Goal: Information Seeking & Learning: Learn about a topic

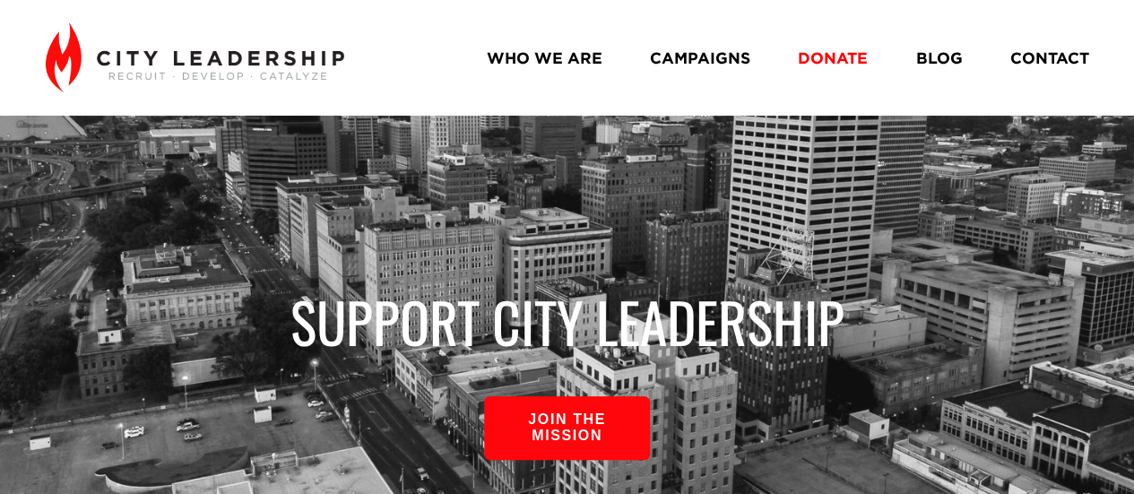
drag, startPoint x: 1136, startPoint y: 17, endPoint x: 1146, endPoint y: 3, distance: 17.4
click at [735, 53] on link "CAMPAIGNS" at bounding box center [700, 57] width 100 height 31
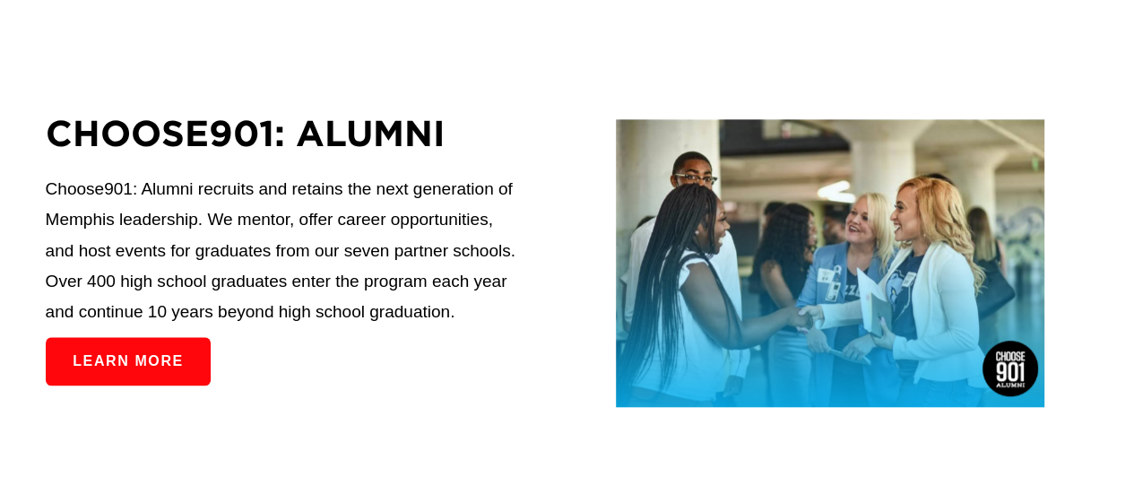
scroll to position [807, 0]
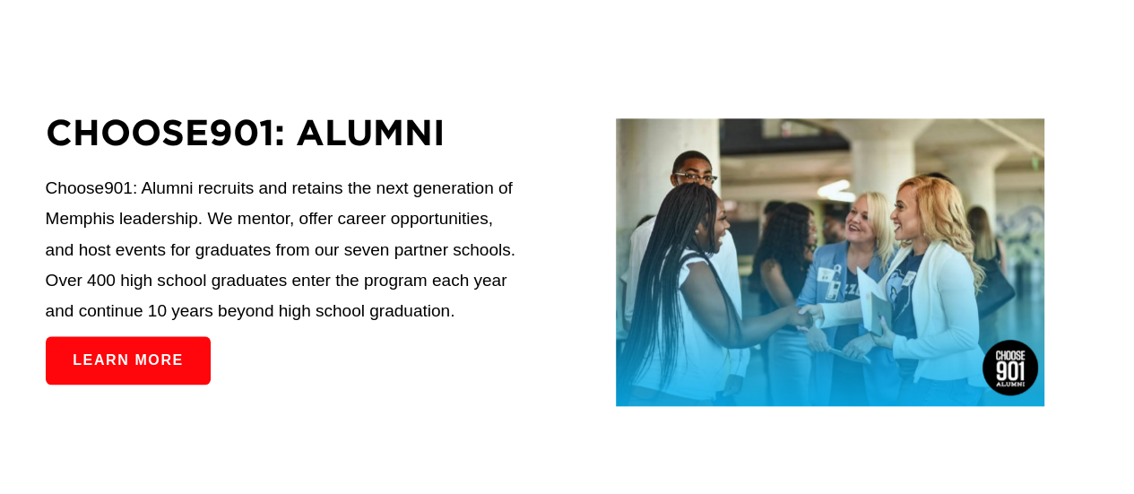
click at [141, 367] on link "Learn more" at bounding box center [128, 360] width 165 height 48
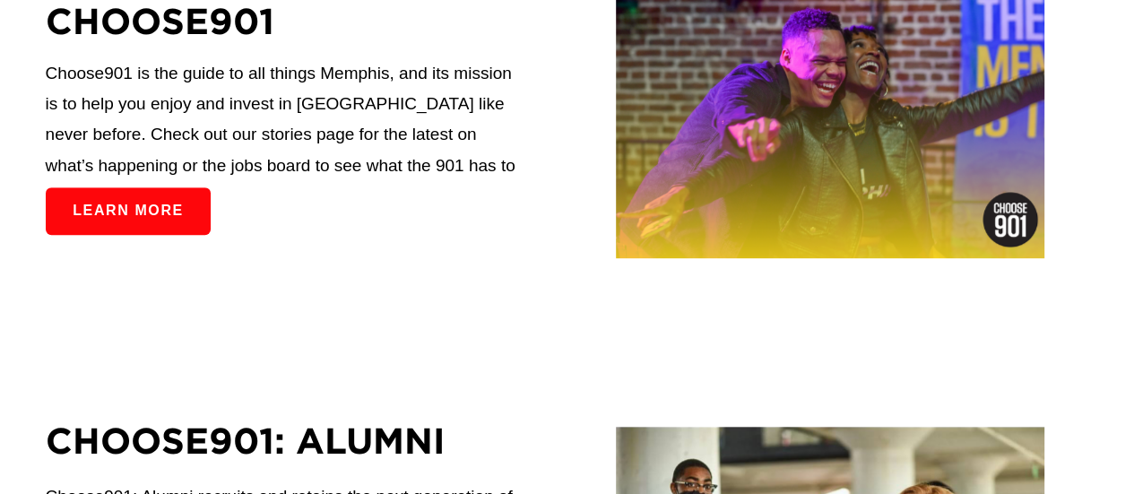
scroll to position [504, 0]
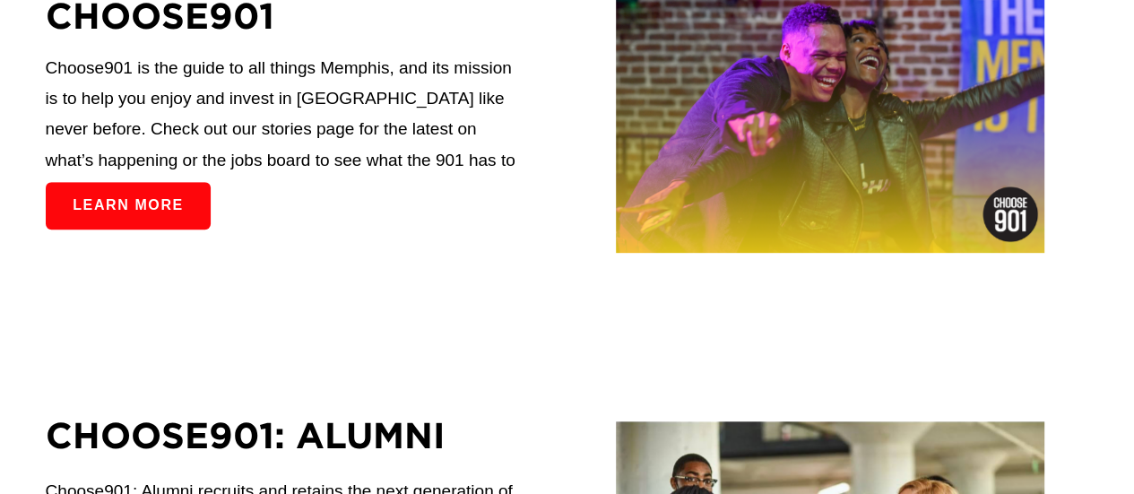
click at [122, 208] on link "Learn more" at bounding box center [128, 206] width 165 height 48
click at [161, 222] on link "Learn more" at bounding box center [128, 206] width 165 height 48
